Goal: Information Seeking & Learning: Learn about a topic

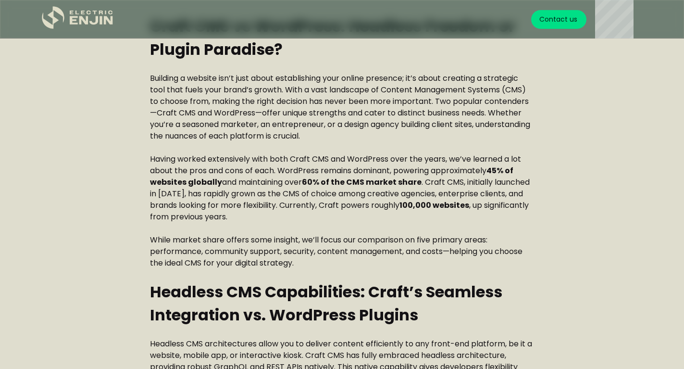
scroll to position [447, 0]
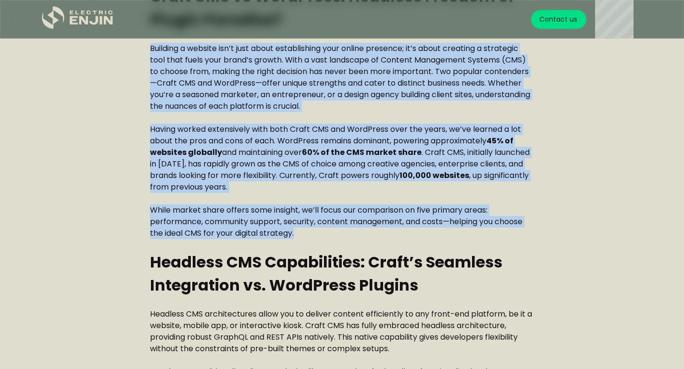
drag, startPoint x: 148, startPoint y: 79, endPoint x: 308, endPoint y: 271, distance: 250.0
copy div "Loremips d sitamet con’a elit seddo eiusmodtempo inci utlabo etdolore; ma’a eni…"
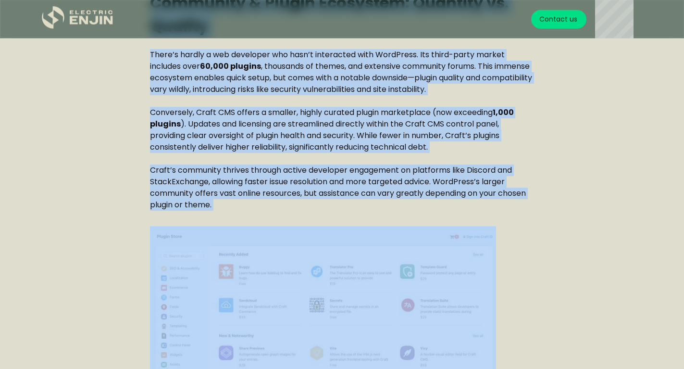
scroll to position [958, 0]
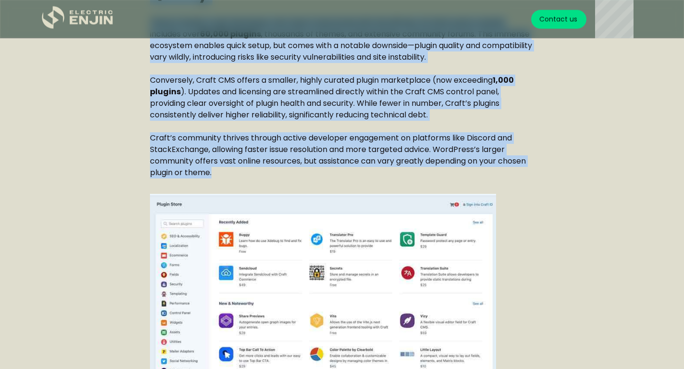
drag, startPoint x: 151, startPoint y: 99, endPoint x: 225, endPoint y: 202, distance: 127.1
copy div "Loremips DOL Sitametconse: Adipi’e Seddoeiu Temporincid ut. LaboReetd Magnaal E…"
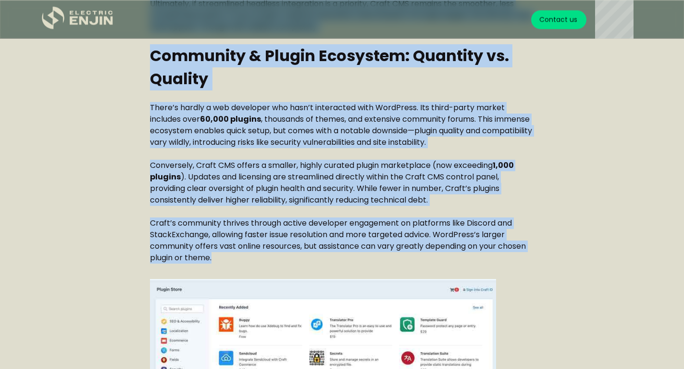
scroll to position [866, 0]
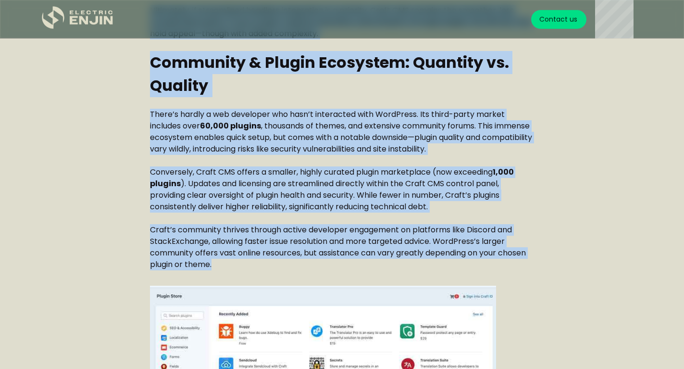
click at [163, 204] on p "Conversely, Craft CMS offers a smaller, highly curated plugin marketplace (now …" at bounding box center [342, 189] width 385 height 46
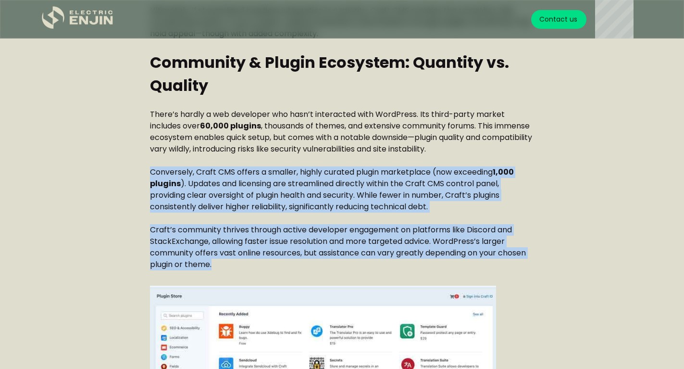
drag, startPoint x: 151, startPoint y: 205, endPoint x: 236, endPoint y: 306, distance: 132.4
copy div "Conversely, Craft CMS offers a smaller, highly curated plugin marketplace (now …"
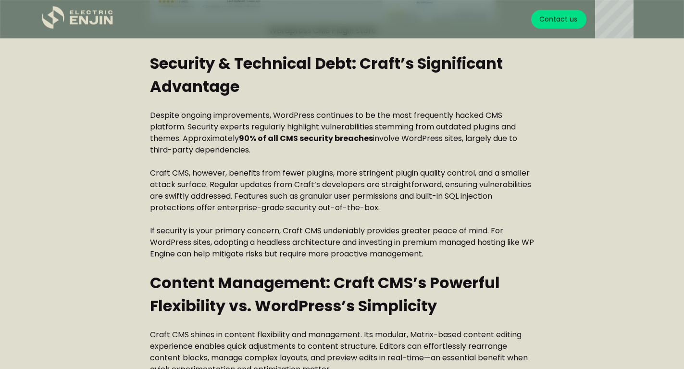
scroll to position [1852, 0]
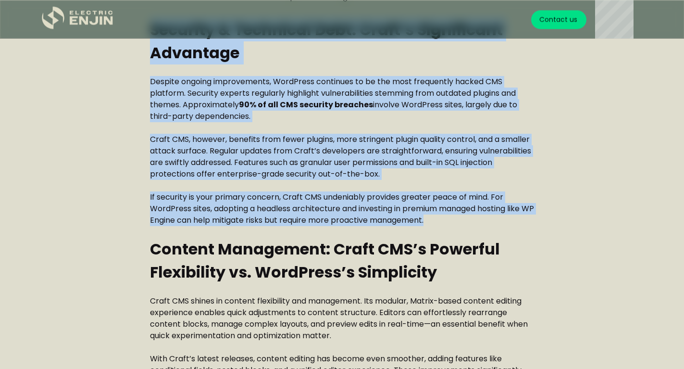
drag, startPoint x: 150, startPoint y: 58, endPoint x: 461, endPoint y: 255, distance: 368.7
click at [461, 255] on div "Craft CMS vs WordPress: Which is the best CMS for your business? (2025) Craft C…" at bounding box center [342, 179] width 616 height 3383
copy div "Security & Technical Debt: Craft’s Significant Advantage Despite ongoing improv…"
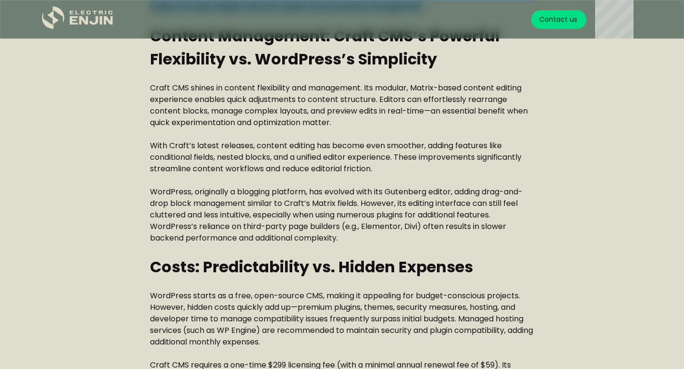
scroll to position [2052, 0]
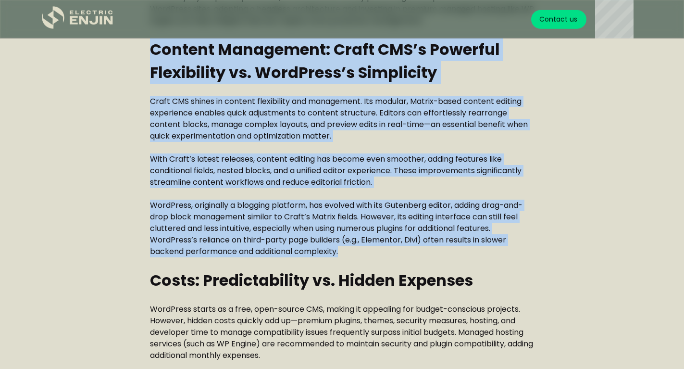
drag, startPoint x: 150, startPoint y: 84, endPoint x: 378, endPoint y: 285, distance: 304.2
click at [378, 285] on div "Craft CMS vs WordPress: Headless Freedom or Plugin Paradise? Building a website…" at bounding box center [342, 25] width 385 height 3290
copy div "Loremip Dolorsitam: Conse ADI’e Seddoeiu Temporincid ut. LaboReetd’m Aliquaenim…"
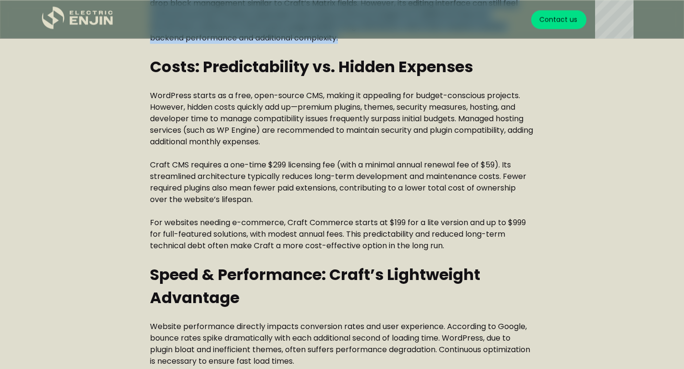
scroll to position [2285, 0]
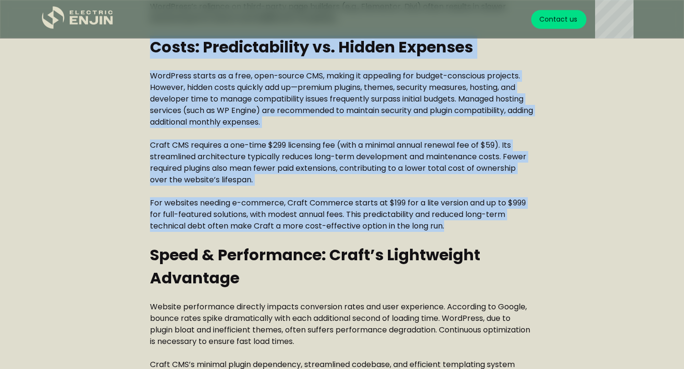
drag, startPoint x: 151, startPoint y: 79, endPoint x: 473, endPoint y: 257, distance: 368.5
copy div "Lorem: Ipsumdolorsita co. Adipis Elitsedd EiusModte incidi ut l etdo, magn-aliq…"
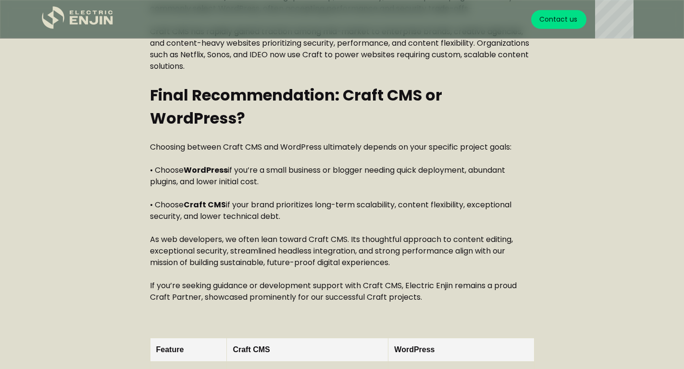
scroll to position [2778, 0]
